Goal: Information Seeking & Learning: Learn about a topic

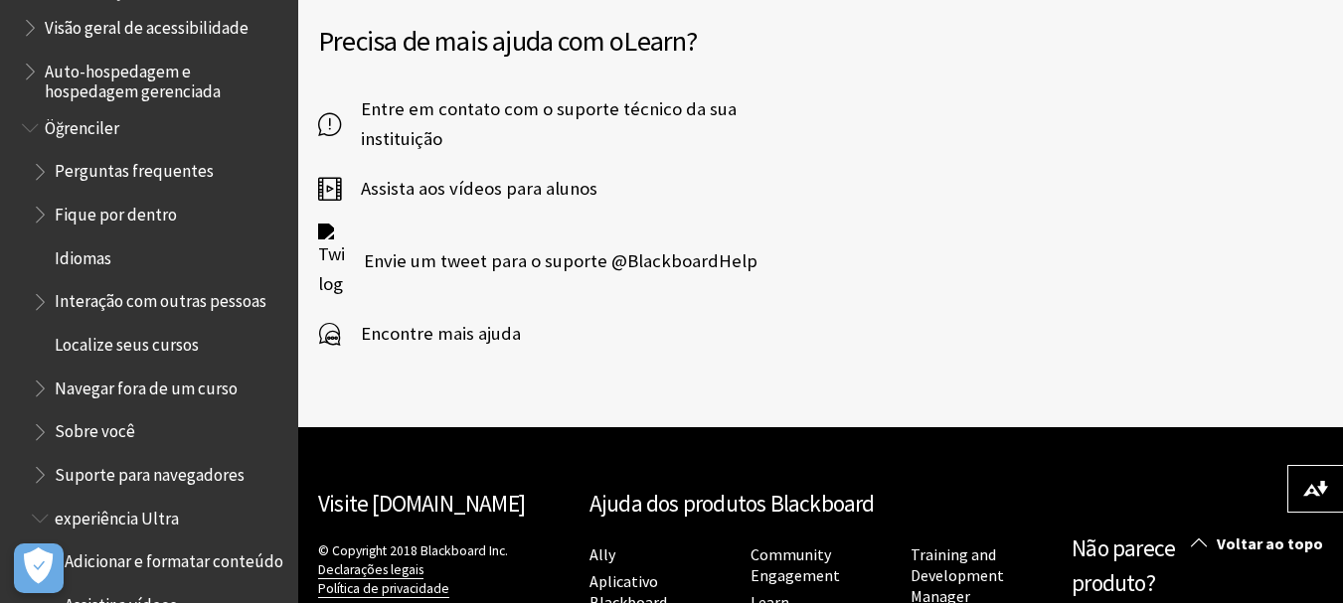
scroll to position [4298, 0]
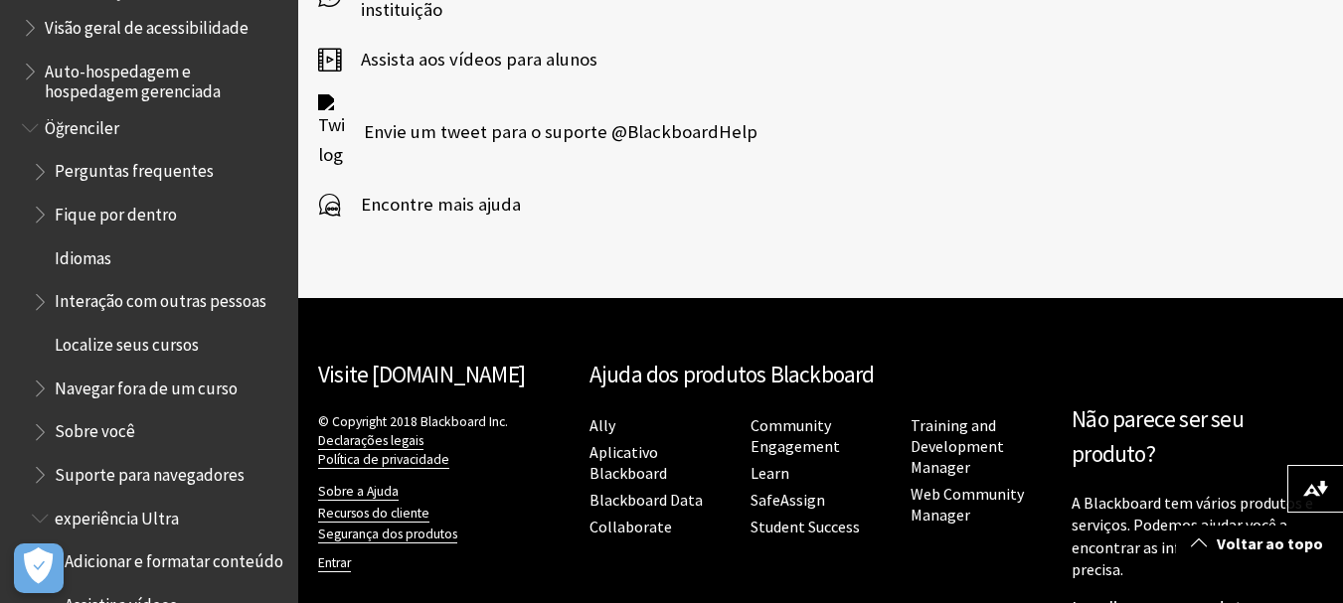
click at [441, 190] on span "Encontre mais ajuda" at bounding box center [431, 205] width 180 height 30
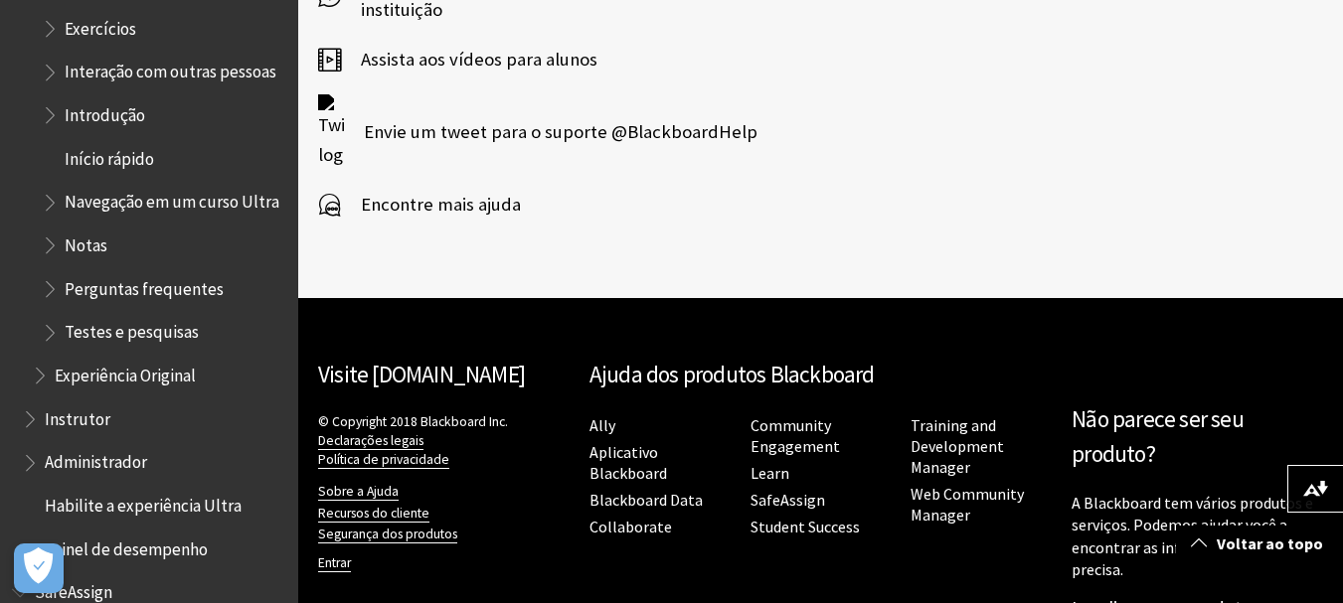
scroll to position [2862, 0]
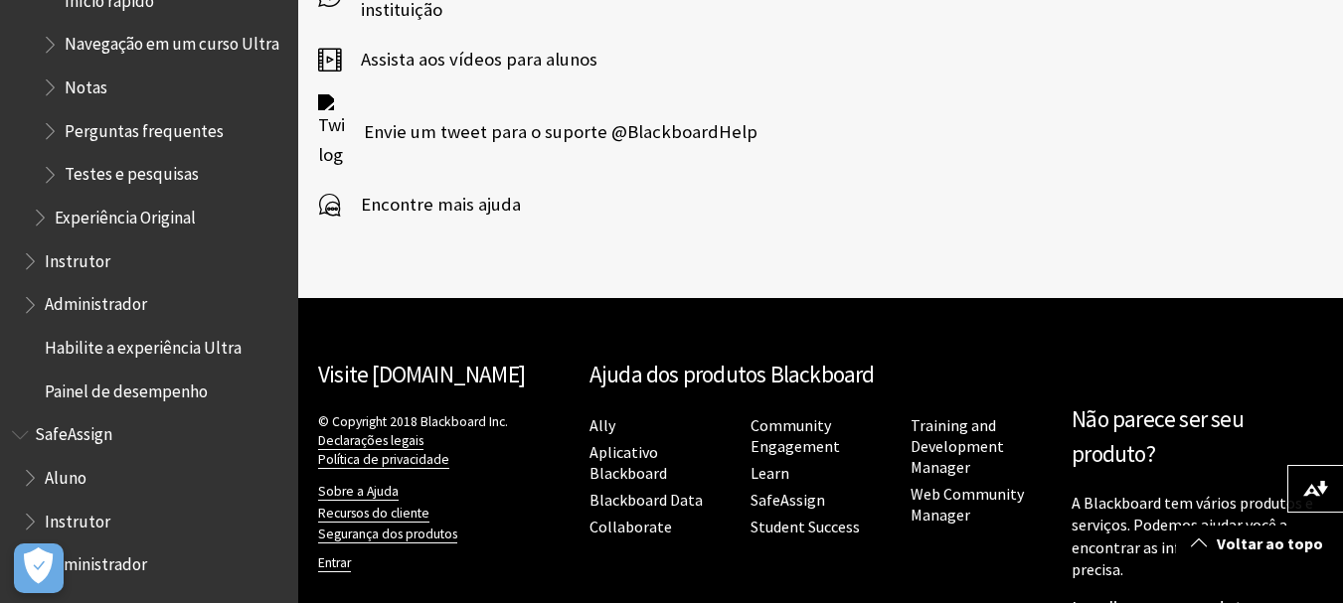
click at [64, 421] on span "SafeAssign" at bounding box center [74, 431] width 78 height 27
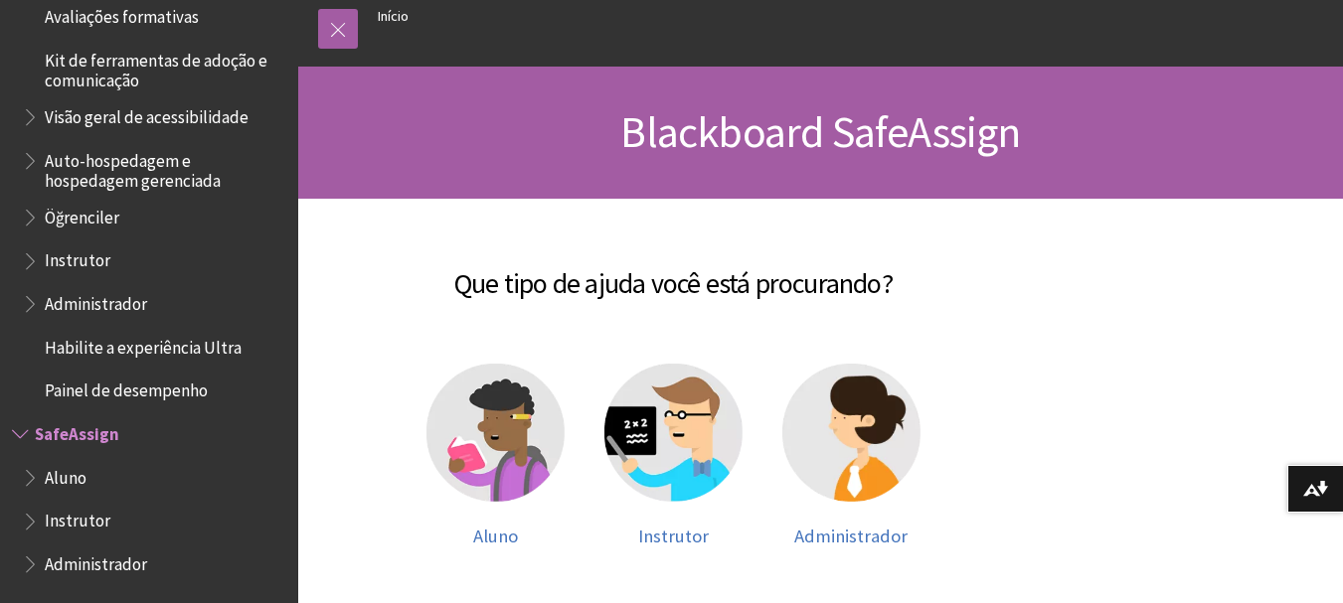
scroll to position [199, 0]
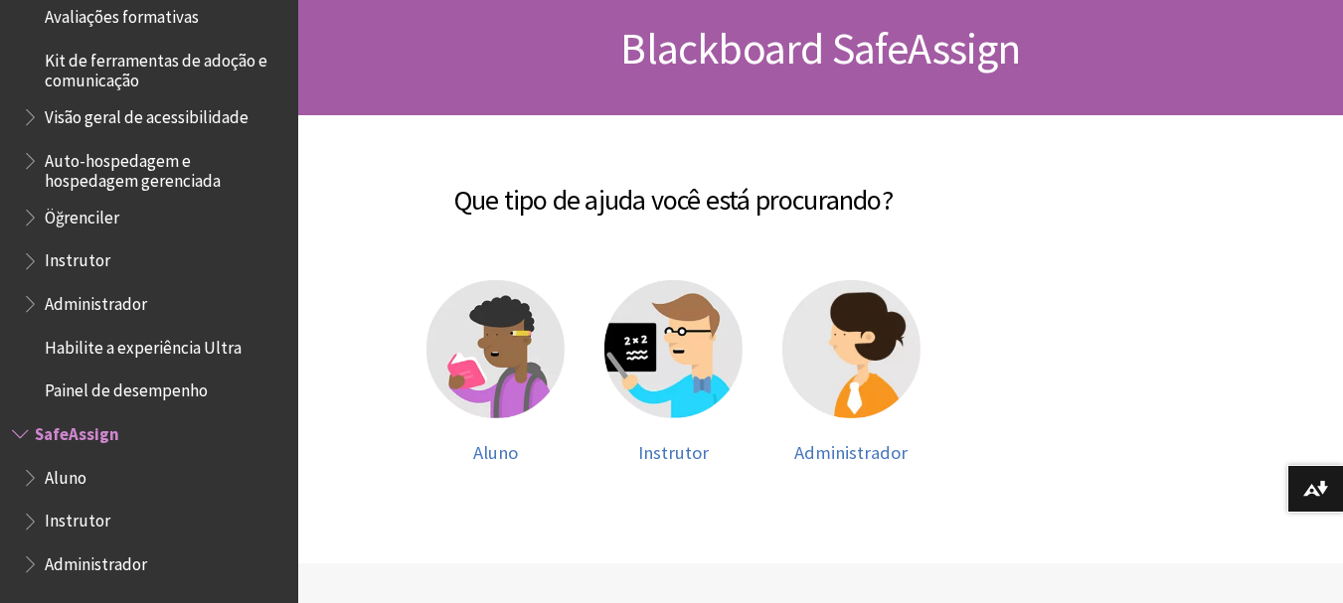
click at [77, 479] on span "Aluno" at bounding box center [66, 474] width 42 height 27
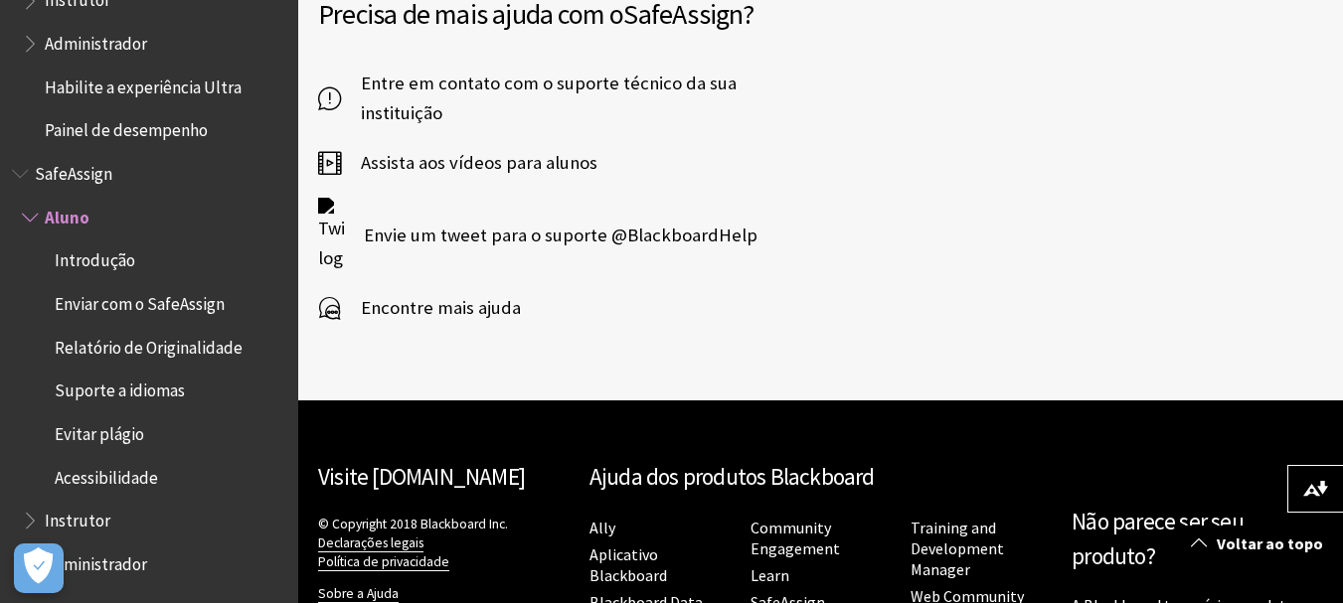
scroll to position [795, 0]
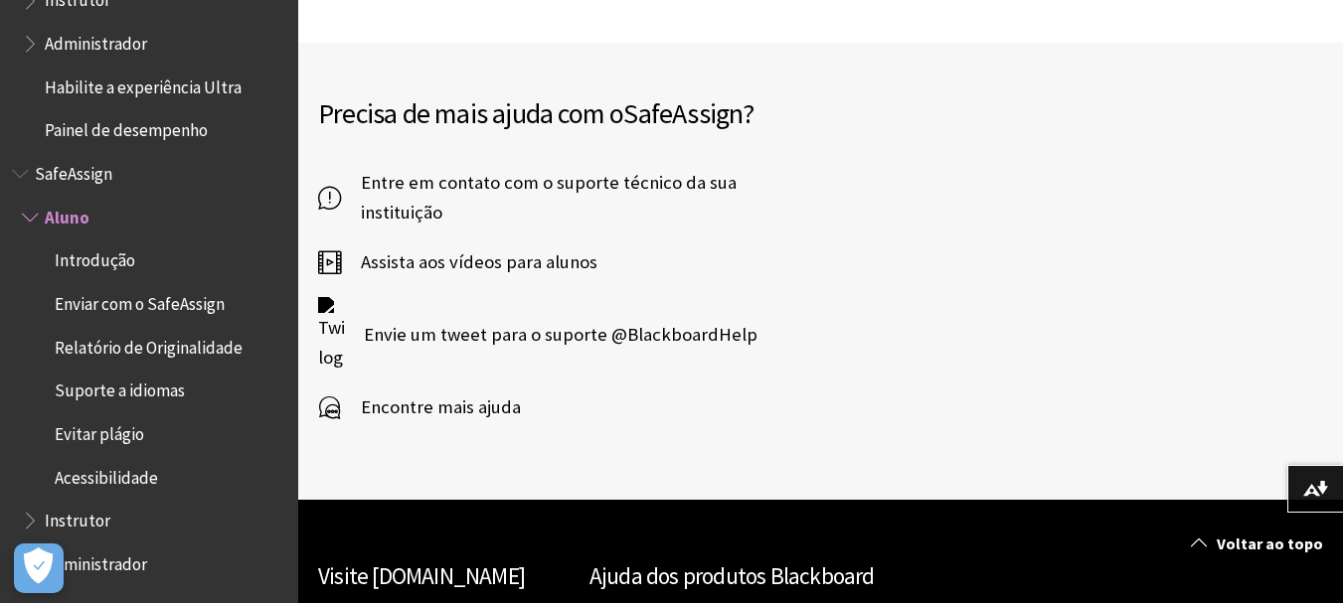
click at [409, 197] on span "Entre em contato com o suporte técnico da sua instituição" at bounding box center [559, 198] width 436 height 60
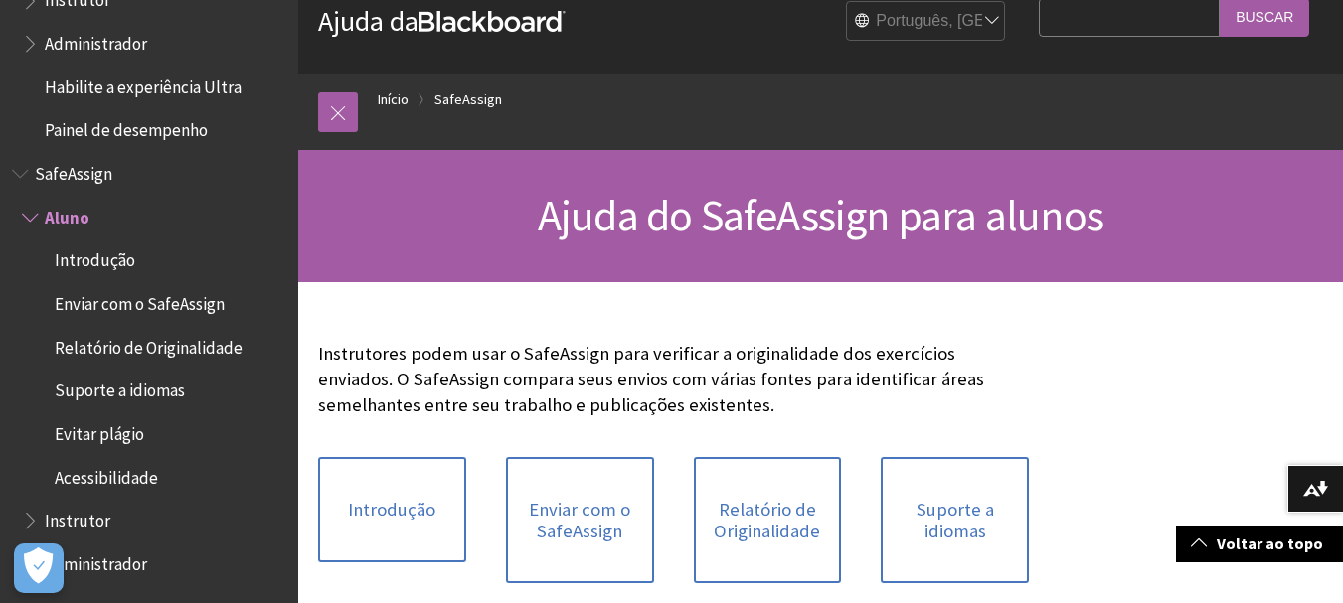
scroll to position [0, 0]
